Goal: Navigation & Orientation: Find specific page/section

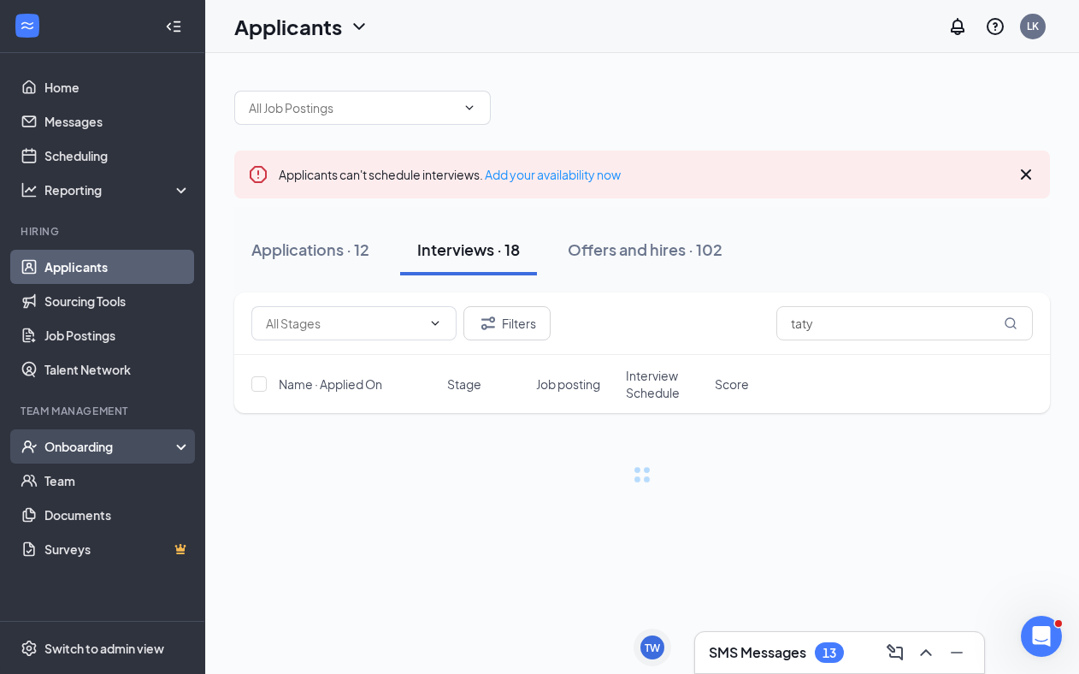
click at [66, 447] on div "Onboarding" at bounding box center [110, 446] width 132 height 17
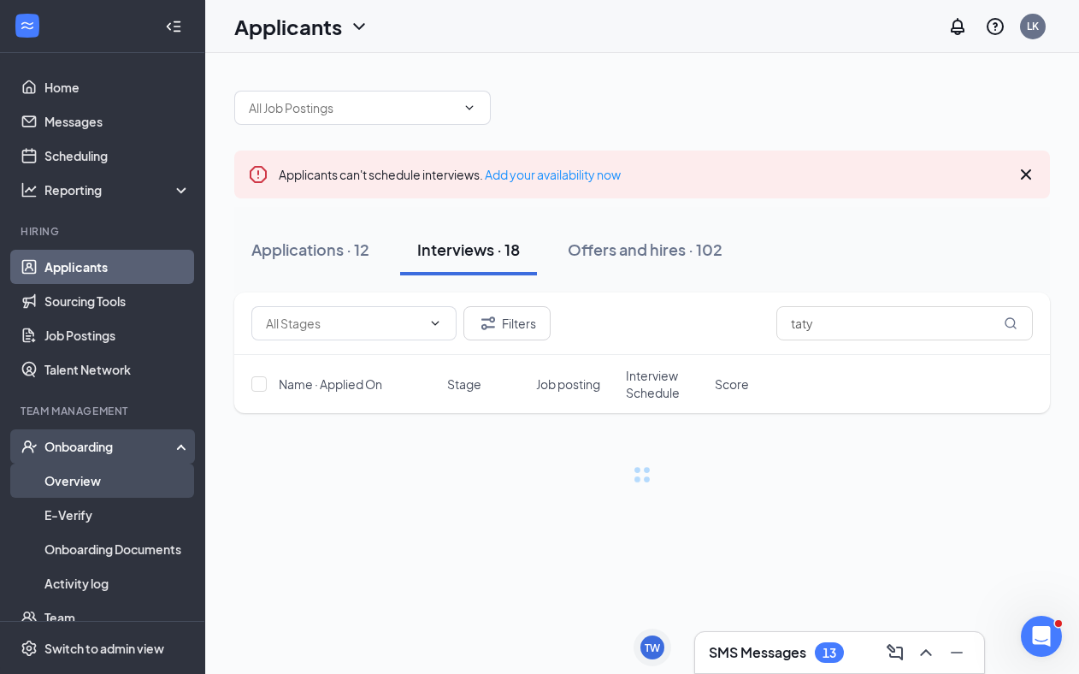
click at [64, 481] on link "Overview" at bounding box center [117, 480] width 146 height 34
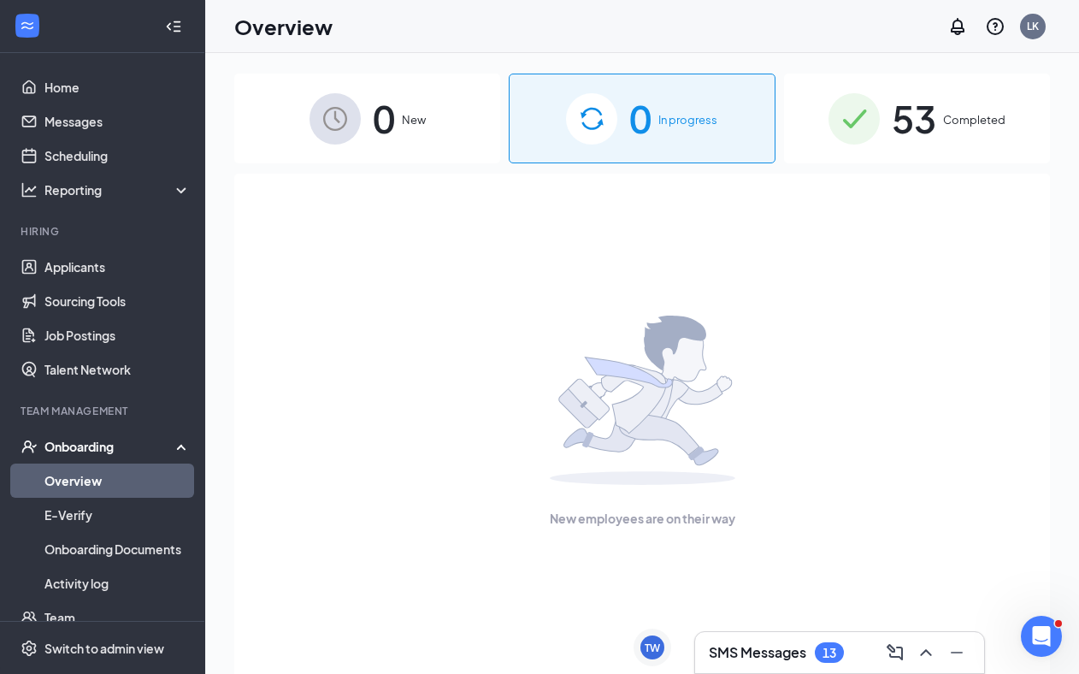
click at [714, 647] on h3 "SMS Messages" at bounding box center [757, 652] width 97 height 19
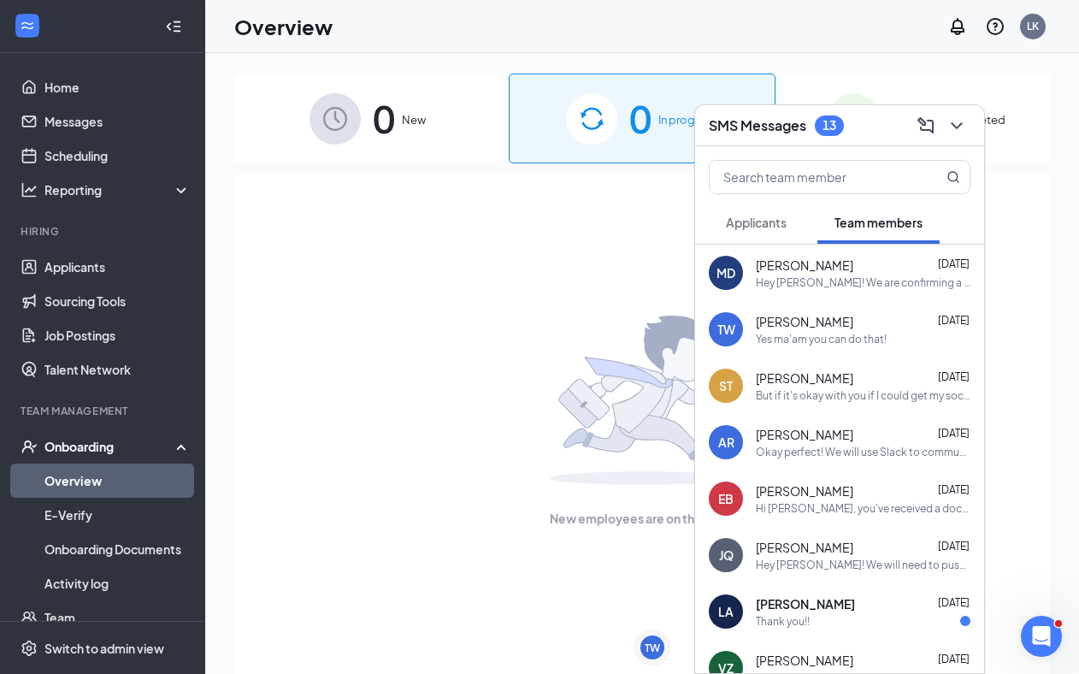
click at [828, 270] on span "[PERSON_NAME]" at bounding box center [804, 265] width 97 height 17
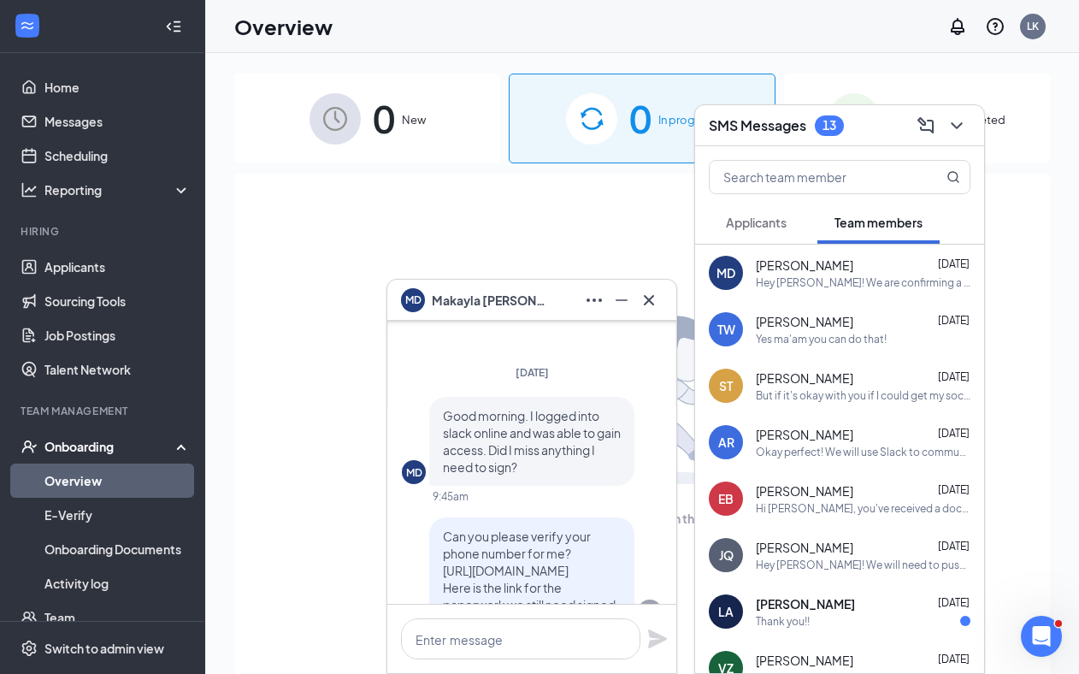
scroll to position [-1819, 0]
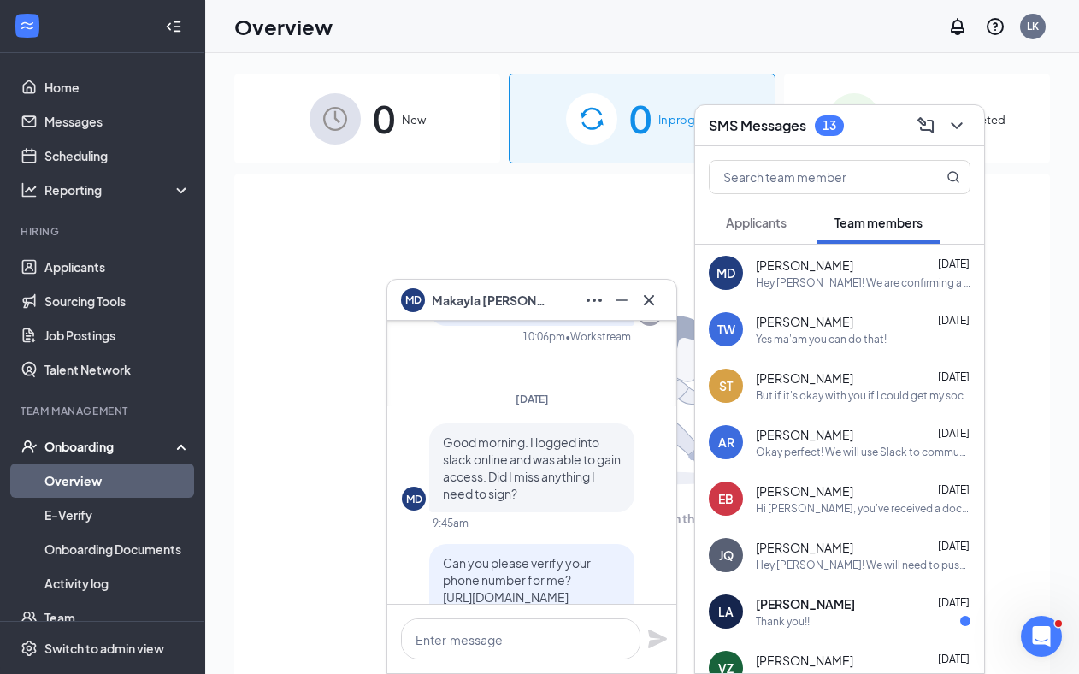
click at [444, 298] on span "[PERSON_NAME]" at bounding box center [492, 300] width 120 height 19
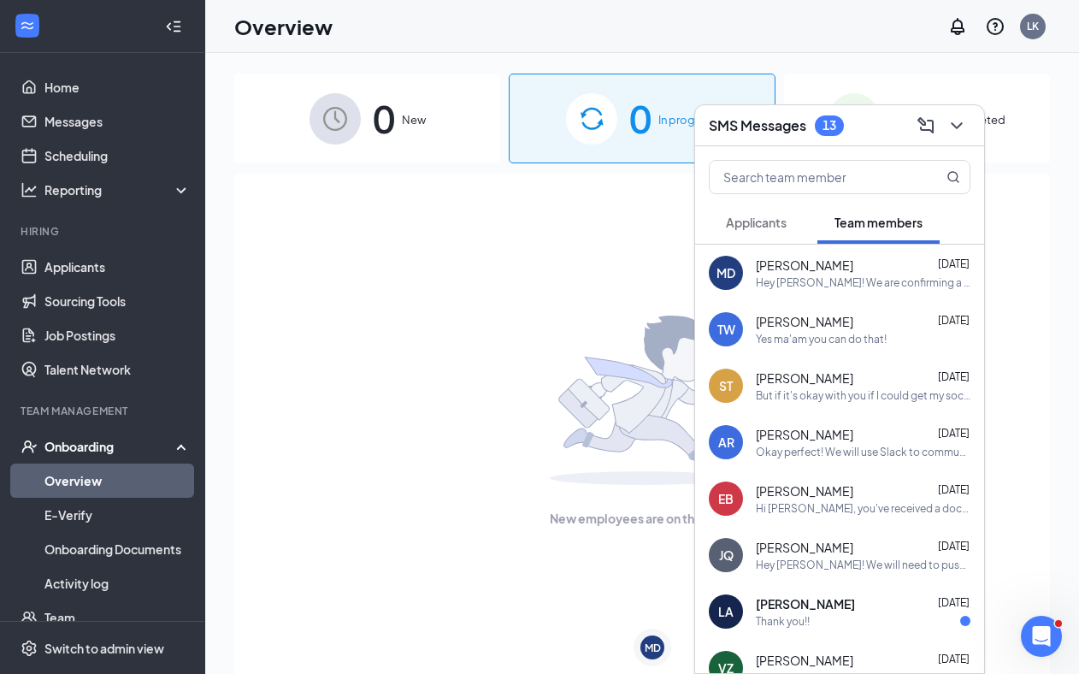
scroll to position [0, 0]
click at [799, 254] on div "MD [PERSON_NAME] [DATE] Hey [PERSON_NAME]! We are confirming a couple of things…" at bounding box center [839, 273] width 289 height 56
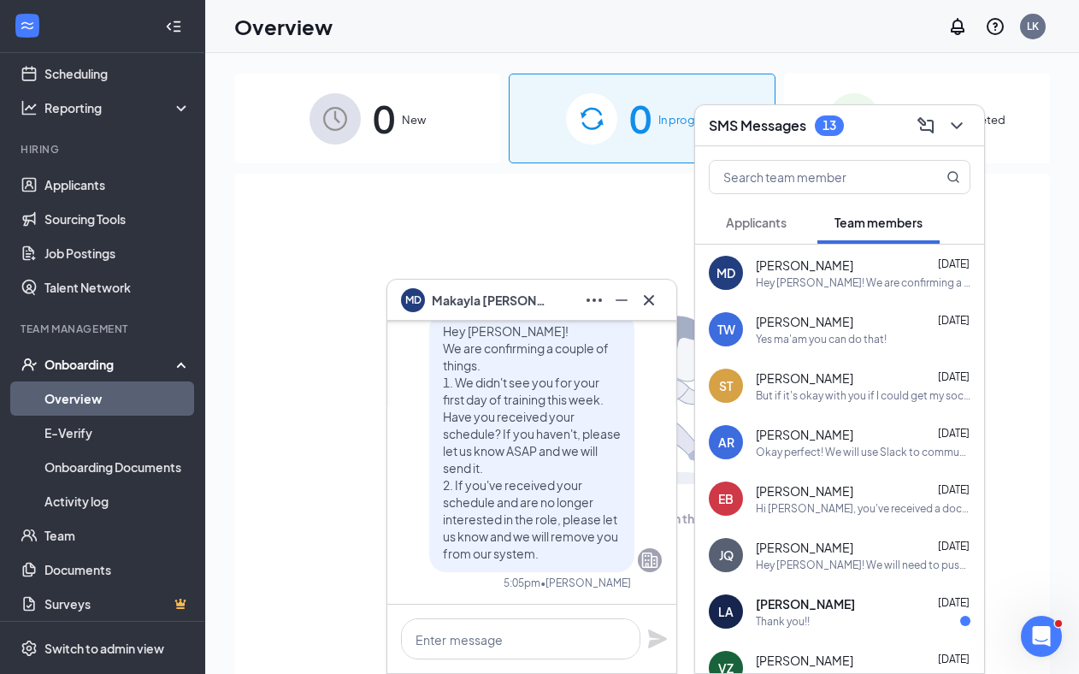
scroll to position [84, 0]
click at [63, 539] on link "Team" at bounding box center [117, 534] width 146 height 34
